Goal: Task Accomplishment & Management: Manage account settings

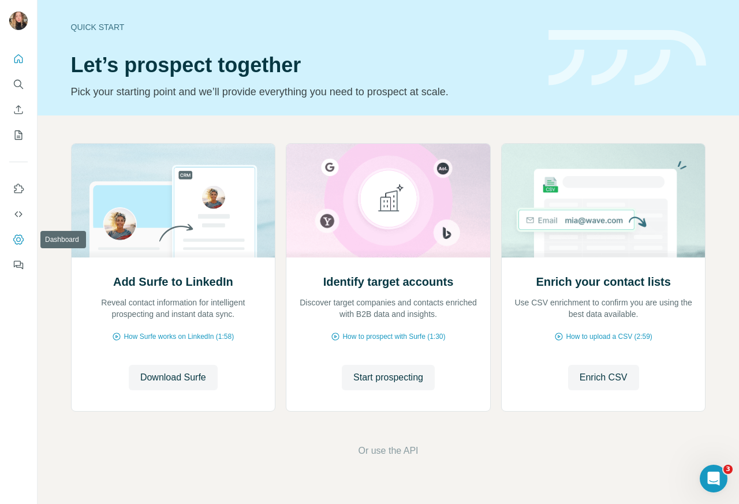
click at [17, 233] on button "Dashboard" at bounding box center [18, 239] width 18 height 21
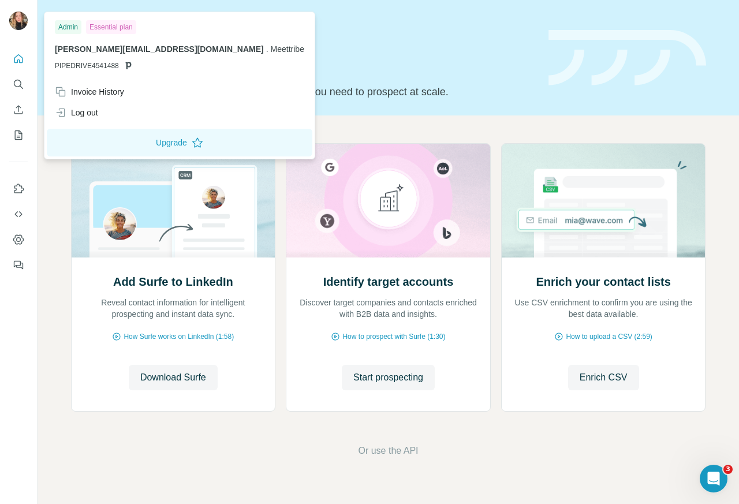
click at [17, 20] on img at bounding box center [18, 21] width 18 height 18
click at [107, 92] on div "Invoice History" at bounding box center [89, 92] width 69 height 12
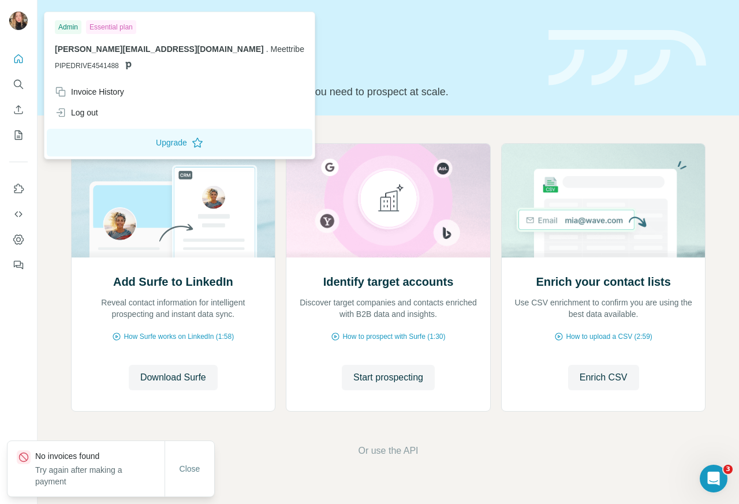
click at [91, 91] on div "Invoice History" at bounding box center [89, 92] width 69 height 12
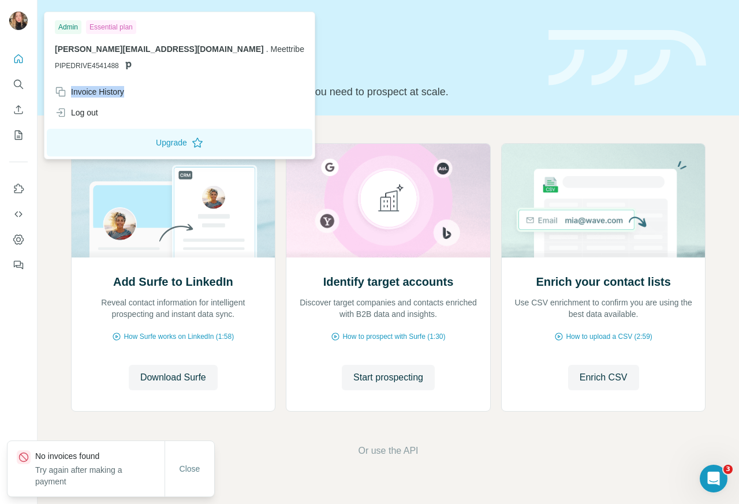
click at [91, 91] on div "Invoice History" at bounding box center [89, 92] width 69 height 12
click at [175, 460] on button "Close" at bounding box center [190, 469] width 37 height 21
